Goal: Task Accomplishment & Management: Manage account settings

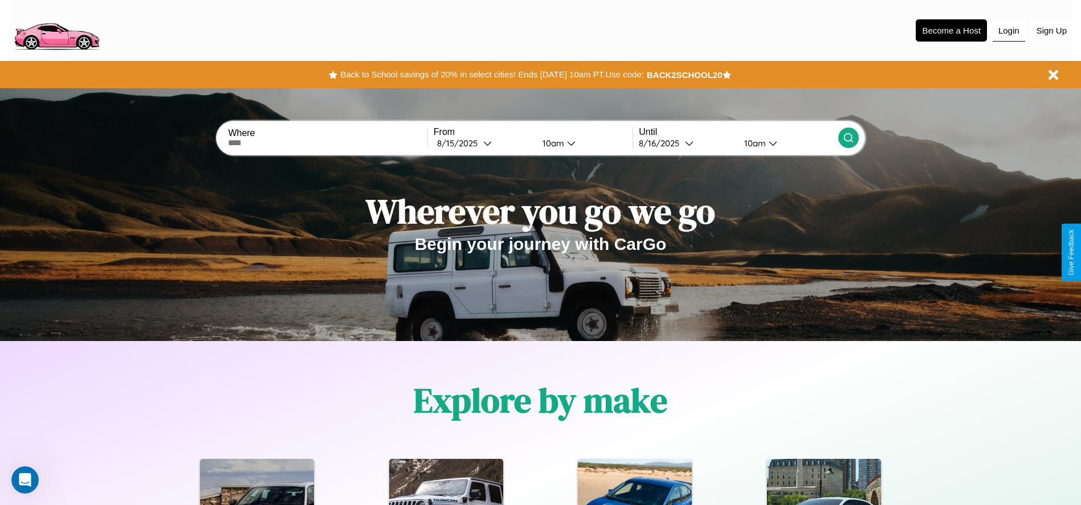
click at [1008, 30] on button "Login" at bounding box center [1008, 31] width 32 height 22
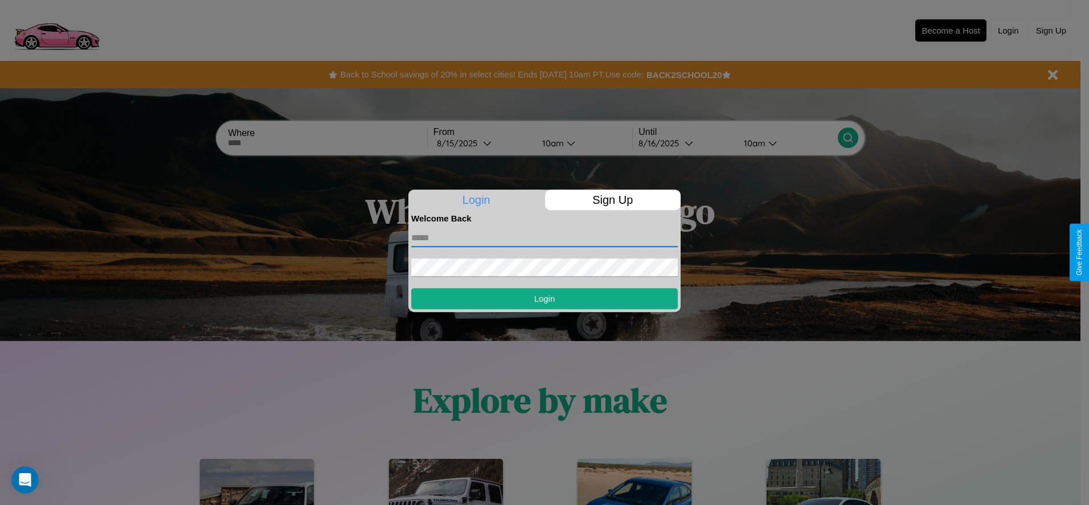
click at [545, 238] on input "text" at bounding box center [544, 238] width 267 height 18
type input "**********"
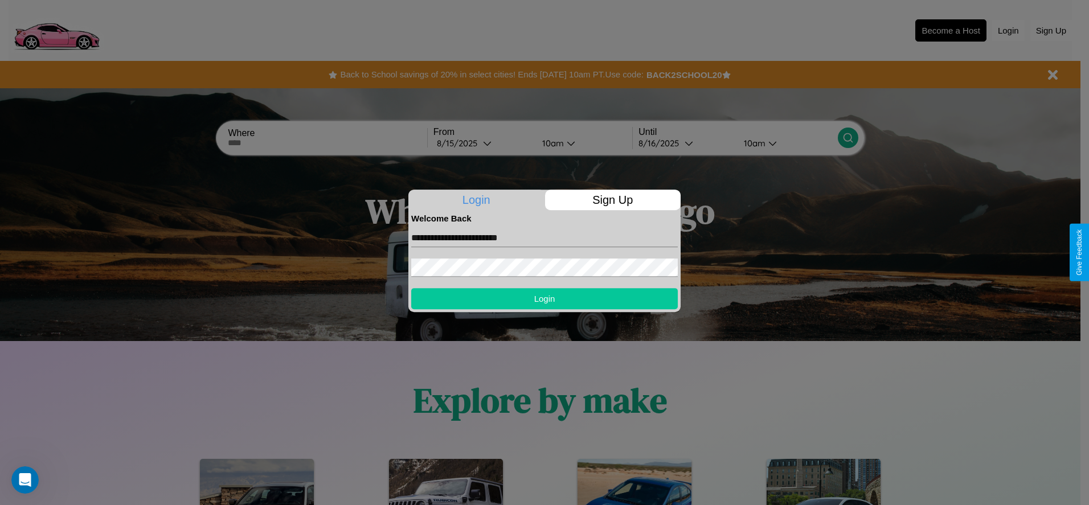
click at [545, 298] on button "Login" at bounding box center [544, 298] width 267 height 21
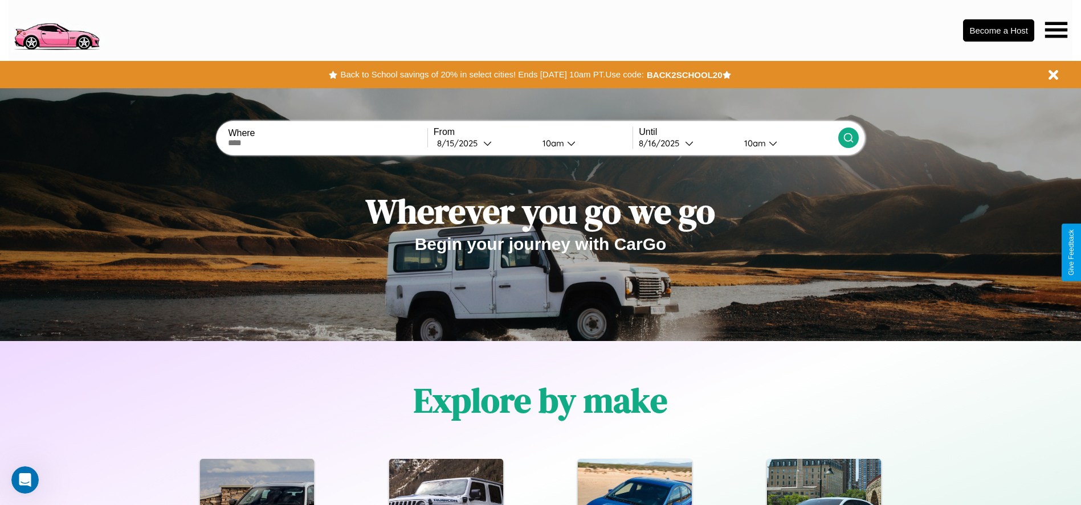
click at [1055, 30] on icon at bounding box center [1056, 30] width 22 height 16
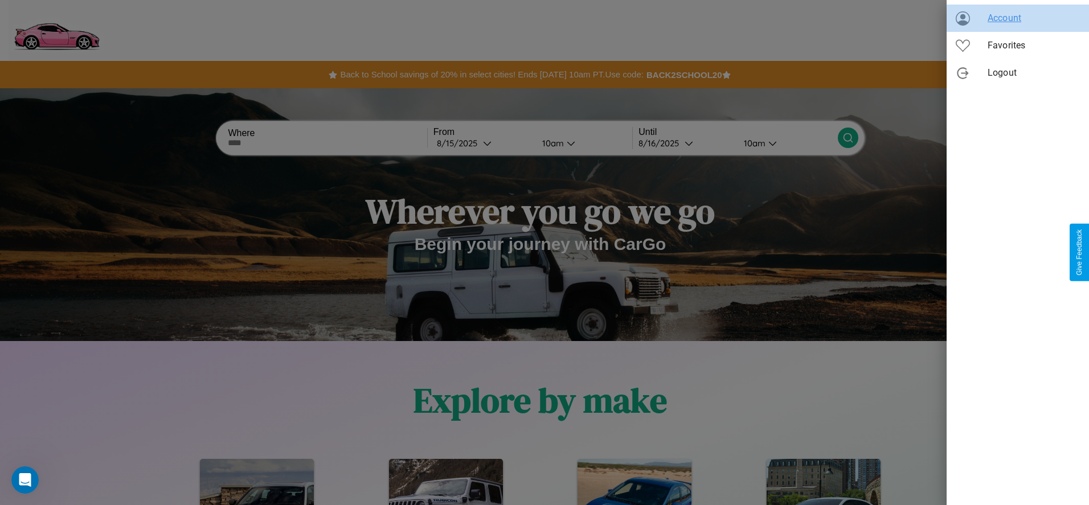
click at [1018, 18] on span "Account" at bounding box center [1034, 18] width 92 height 14
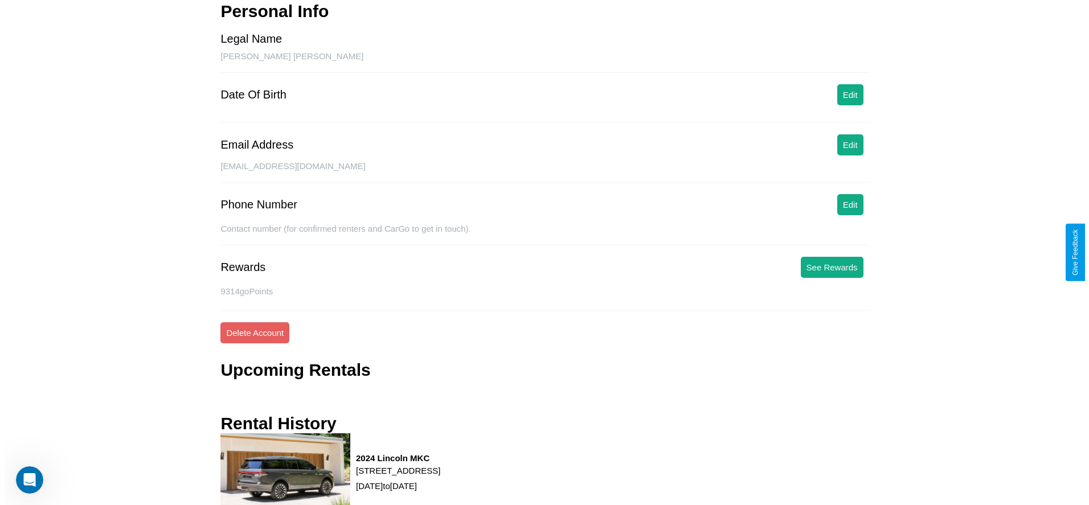
scroll to position [154, 0]
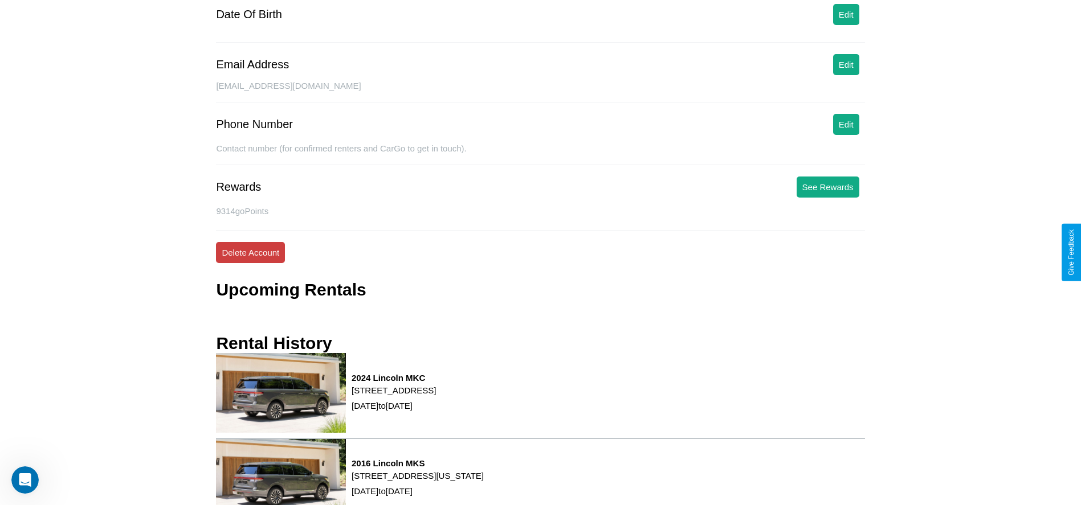
click at [250, 252] on button "Delete Account" at bounding box center [250, 252] width 69 height 21
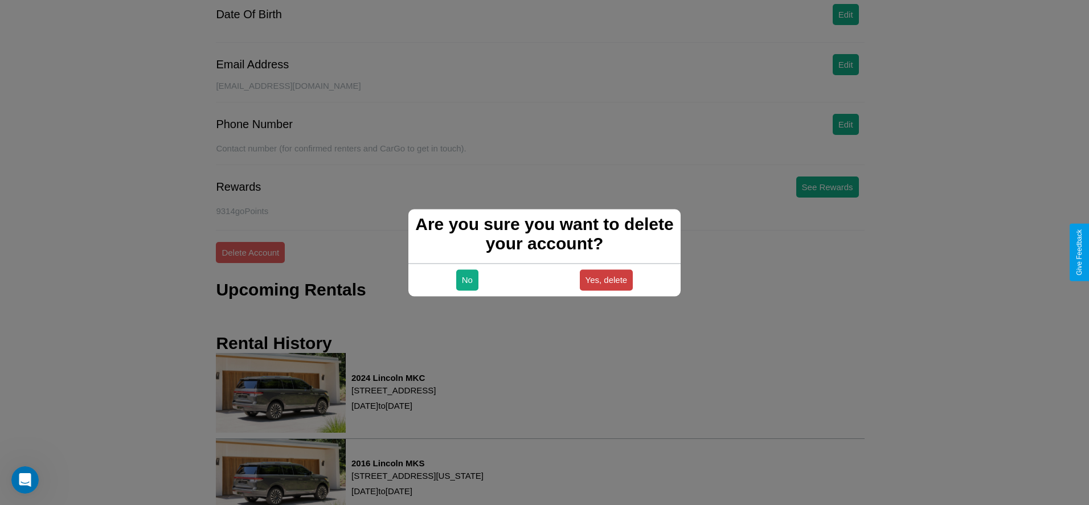
click at [606, 280] on button "Yes, delete" at bounding box center [607, 279] width 54 height 21
